Goal: Check status

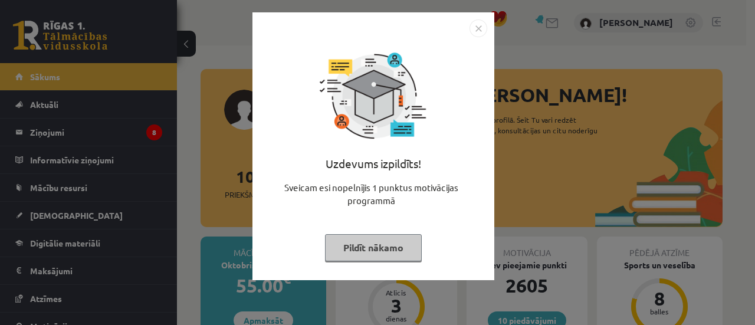
click at [477, 27] on img "Close" at bounding box center [478, 28] width 18 height 18
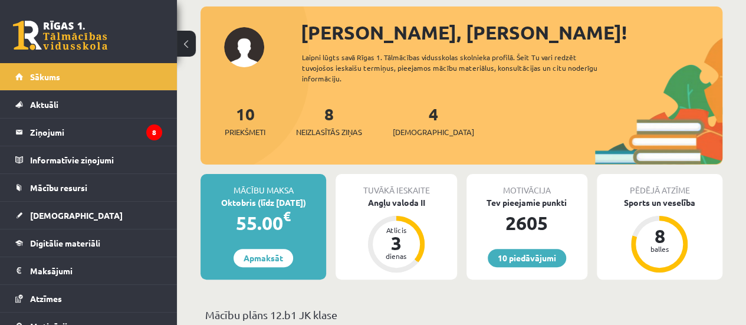
scroll to position [62, 0]
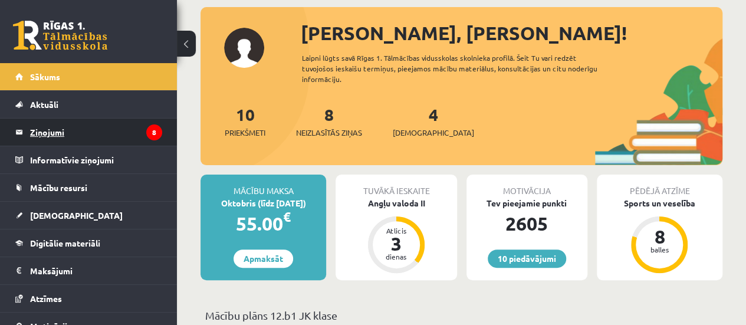
click at [55, 133] on legend "Ziņojumi 8" at bounding box center [96, 132] width 132 height 27
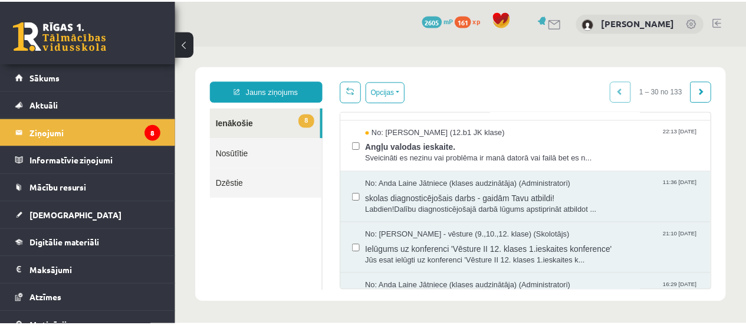
scroll to position [364, 0]
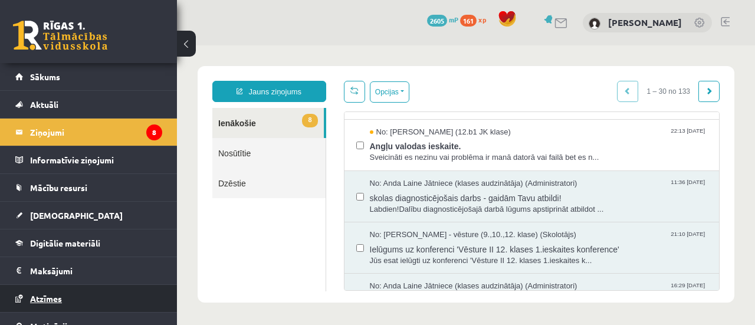
click at [48, 298] on span "Atzīmes" at bounding box center [46, 298] width 32 height 11
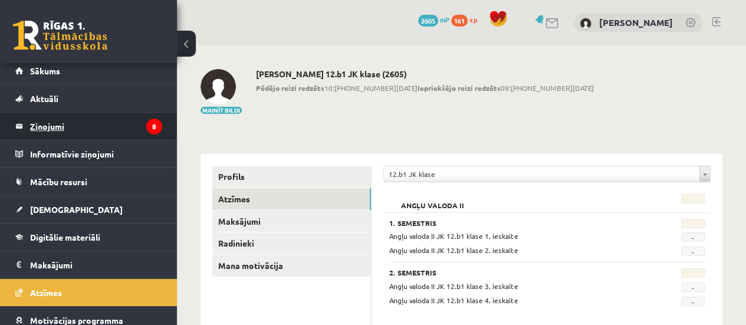
scroll to position [5, 0]
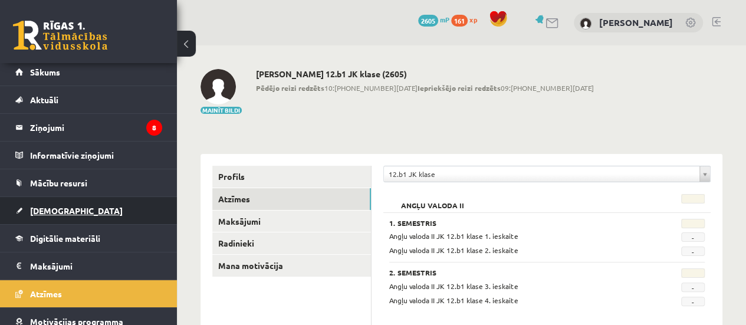
click at [51, 209] on span "[DEMOGRAPHIC_DATA]" at bounding box center [76, 210] width 93 height 11
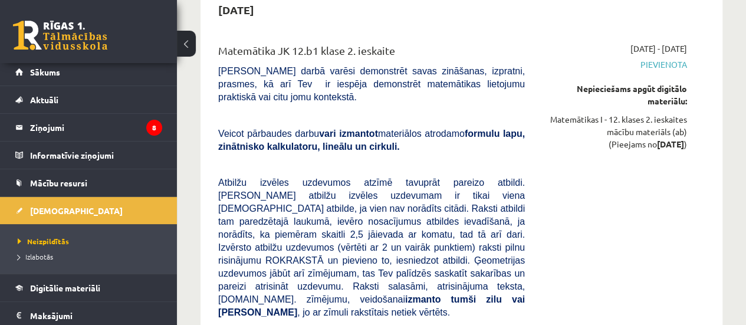
scroll to position [2296, 0]
